Goal: Information Seeking & Learning: Learn about a topic

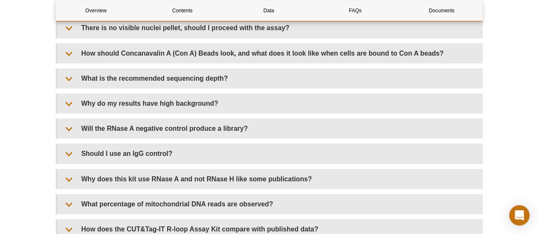
scroll to position [1786, 0]
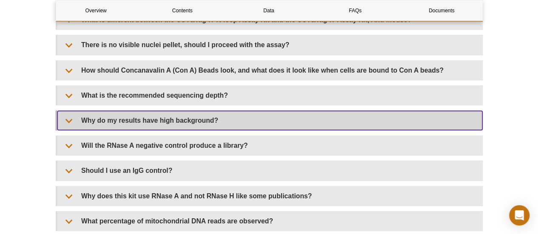
click at [354, 122] on summary "Why do my results have high background?" at bounding box center [269, 120] width 425 height 19
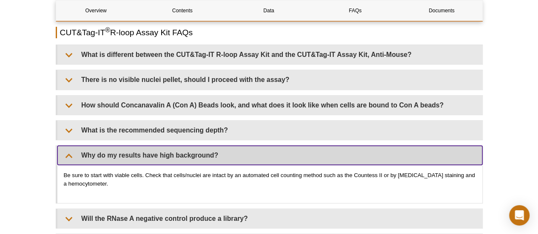
scroll to position [1752, 0]
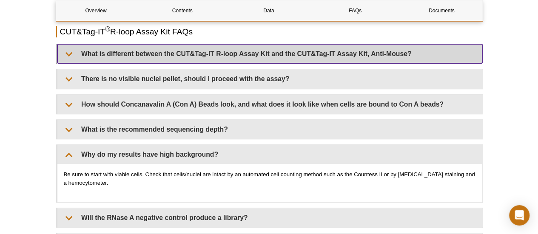
click at [196, 46] on summary "What is different between the CUT&Tag-IT R-loop Assay Kit and the CUT&Tag-IT As…" at bounding box center [269, 53] width 425 height 19
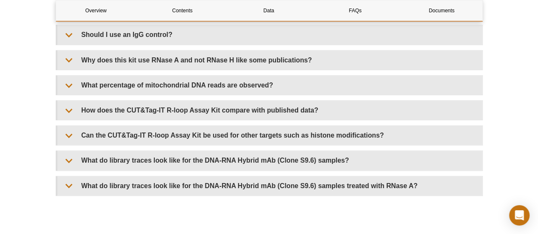
scroll to position [2093, 0]
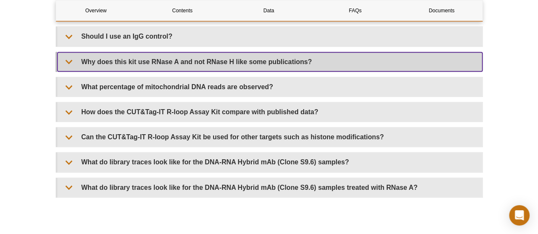
click at [180, 55] on summary "Why does this kit use RNase A and not RNase H like some publications?" at bounding box center [269, 61] width 425 height 19
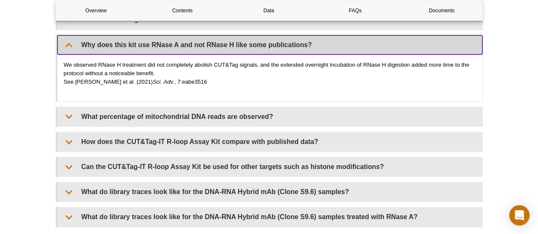
scroll to position [2127, 0]
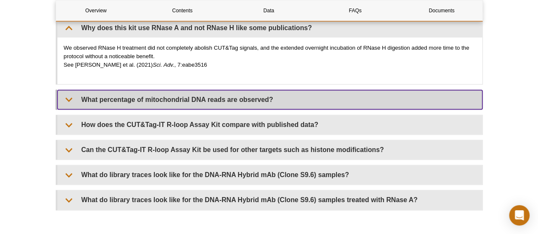
click at [76, 96] on summary "What percentage of mitochondrial DNA reads are observed?" at bounding box center [269, 99] width 425 height 19
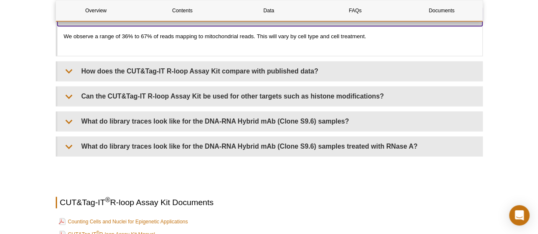
scroll to position [2212, 0]
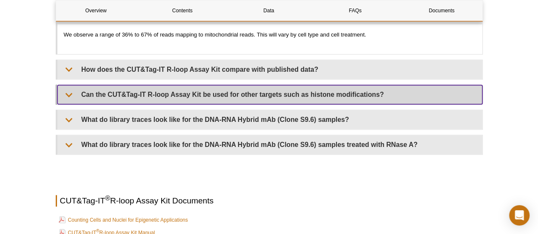
click at [94, 90] on summary "Can the CUT&Tag-IT R-loop Assay Kit be used for other targets such as histone m…" at bounding box center [269, 94] width 425 height 19
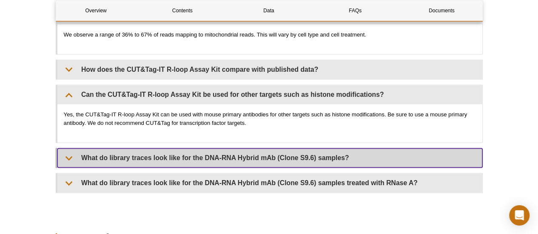
click at [111, 156] on summary "What do library traces look like for the DNA-RNA Hybrid mAb (Clone S9.6) sample…" at bounding box center [269, 157] width 425 height 19
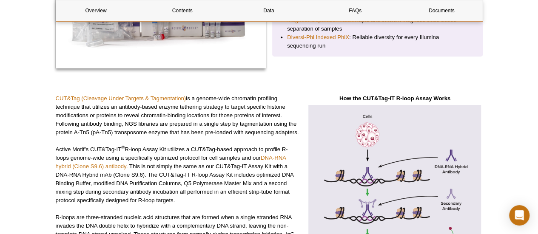
scroll to position [204, 0]
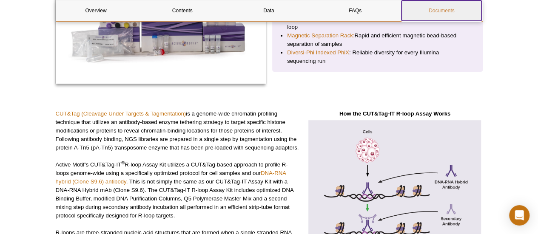
click at [428, 15] on link "Documents" at bounding box center [442, 10] width 80 height 20
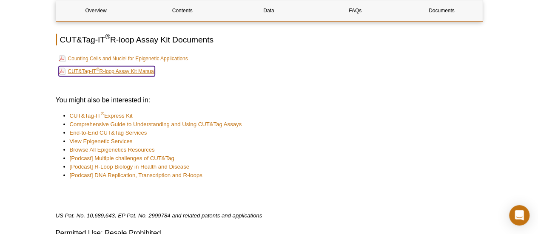
click at [145, 66] on link "CUT&Tag-IT ® R-loop Assay Kit Manual" at bounding box center [107, 71] width 97 height 10
click at [140, 66] on link "CUT&Tag-IT ® R-loop Assay Kit Manual" at bounding box center [107, 71] width 97 height 10
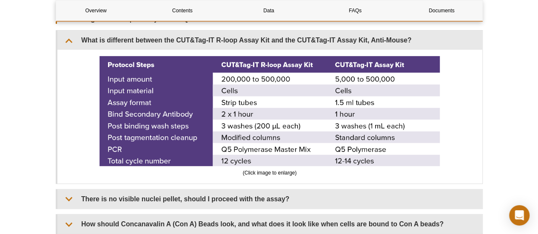
scroll to position [1809, 0]
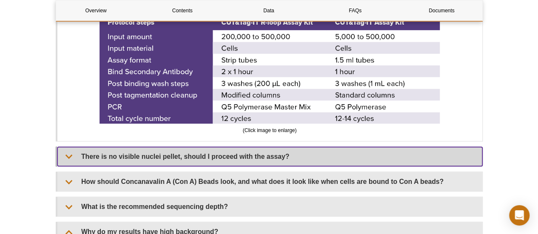
click at [132, 149] on summary "There is no visible nuclei pellet, should I proceed with the assay?" at bounding box center [269, 156] width 425 height 19
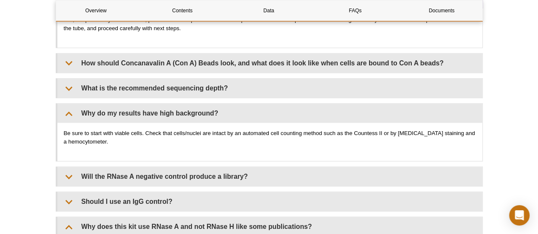
scroll to position [1774, 0]
